Goal: Information Seeking & Learning: Learn about a topic

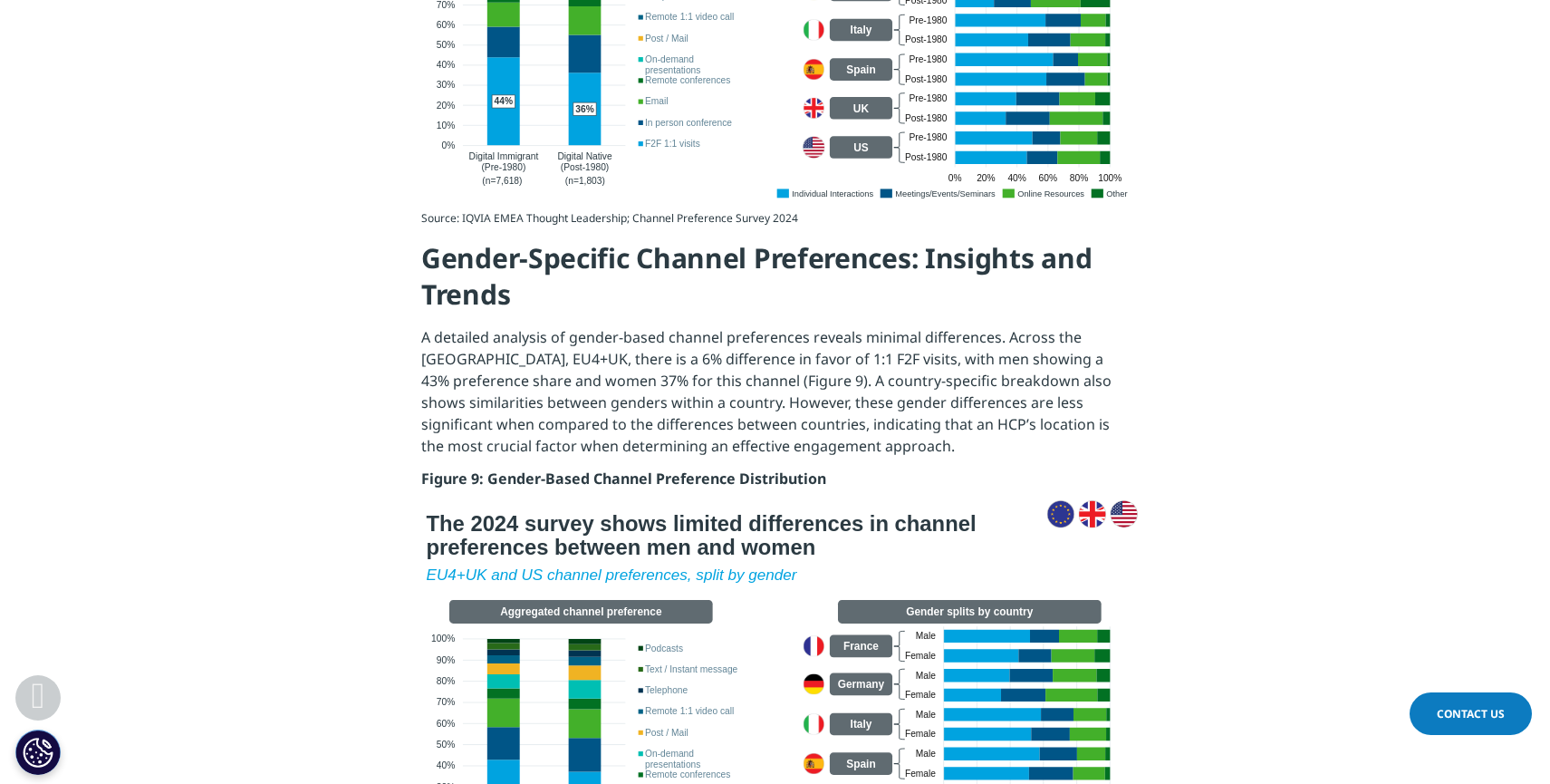
scroll to position [6186, 0]
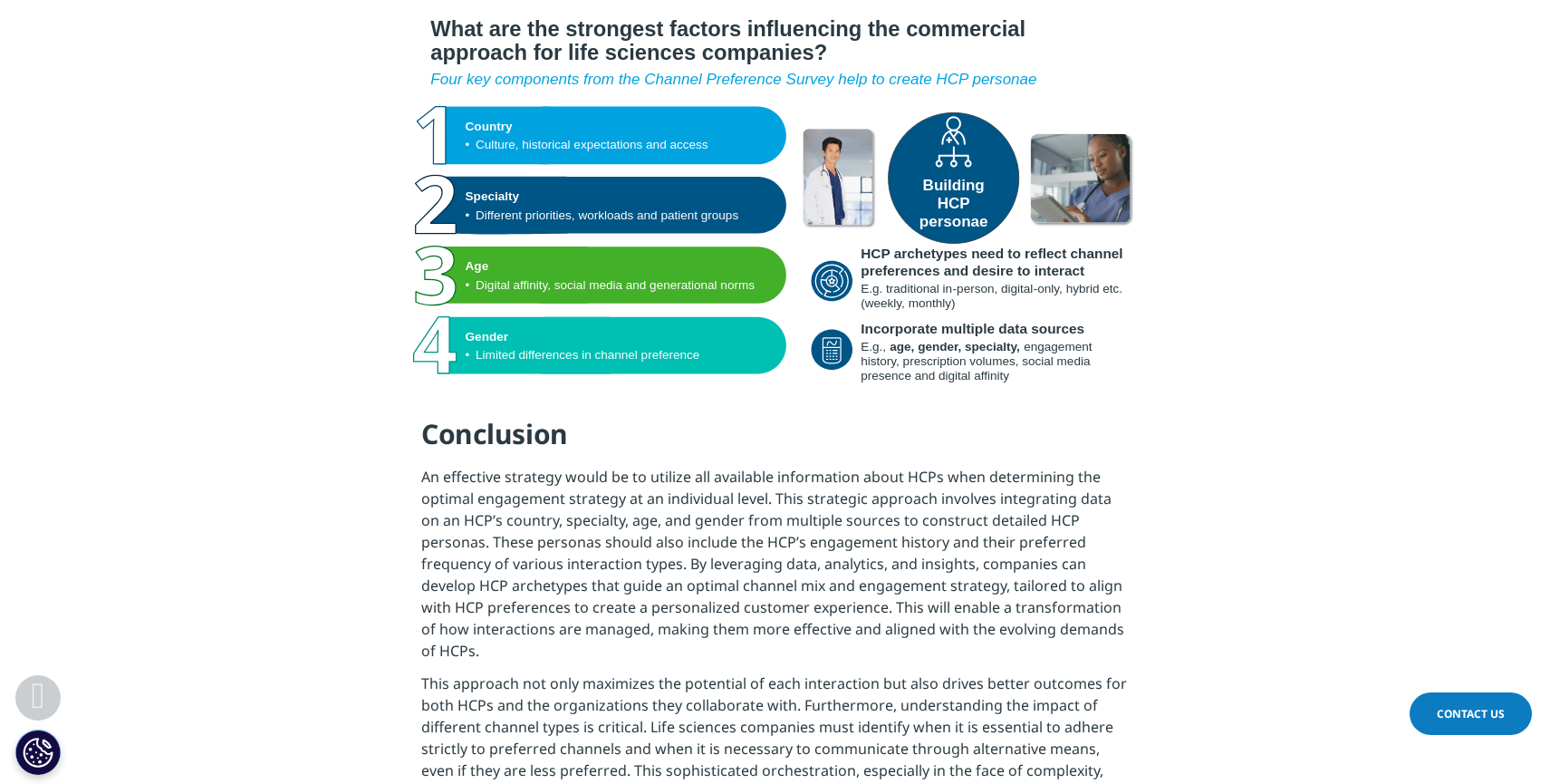
scroll to position [8254, 0]
